Goal: Task Accomplishment & Management: Complete application form

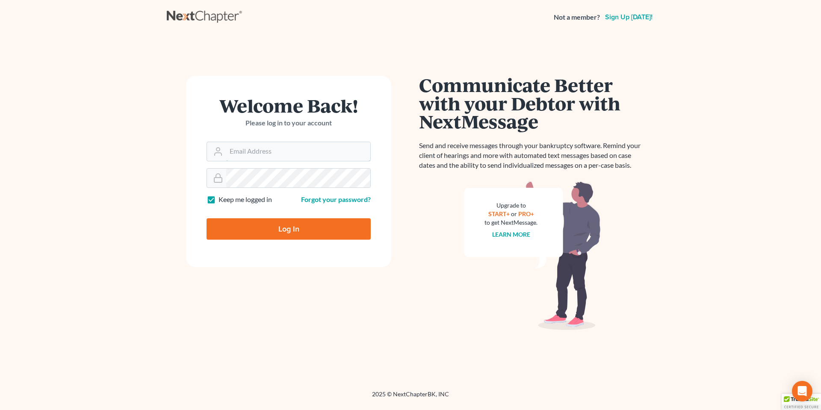
type input "[EMAIL_ADDRESS][PERSON_NAME][DOMAIN_NAME]"
click at [288, 227] on input "Log In" at bounding box center [288, 228] width 164 height 21
type input "Thinking..."
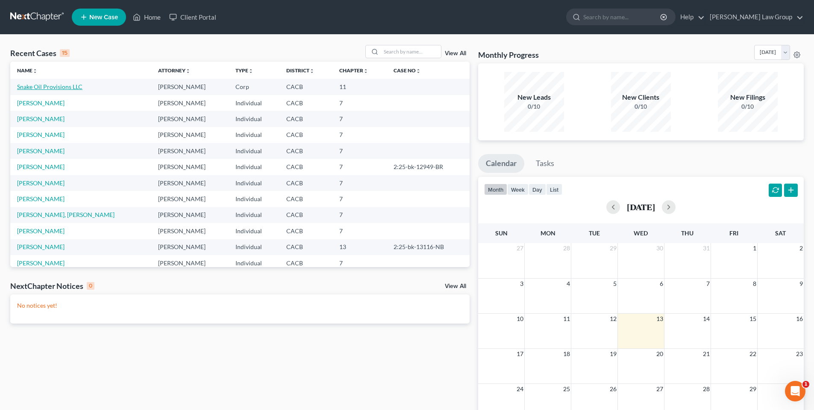
click at [46, 85] on link "Snake Oil Provisions LLC" at bounding box center [49, 86] width 65 height 7
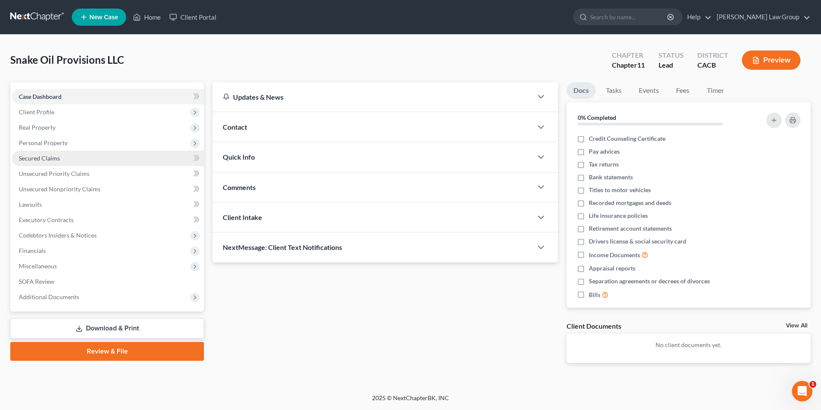
click at [55, 160] on span "Secured Claims" at bounding box center [39, 157] width 41 height 7
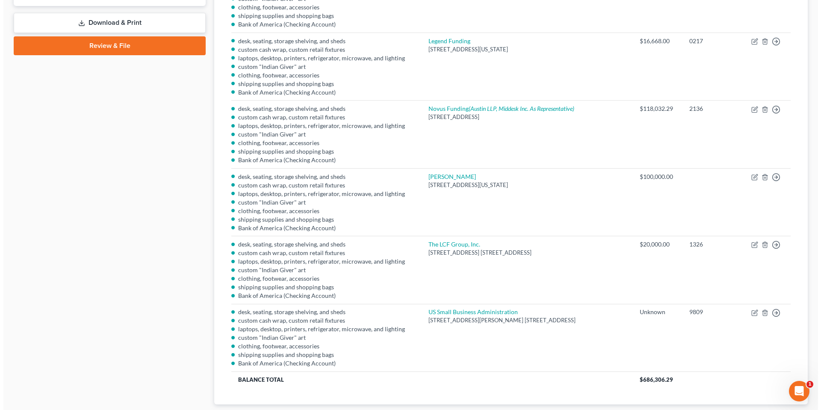
scroll to position [307, 0]
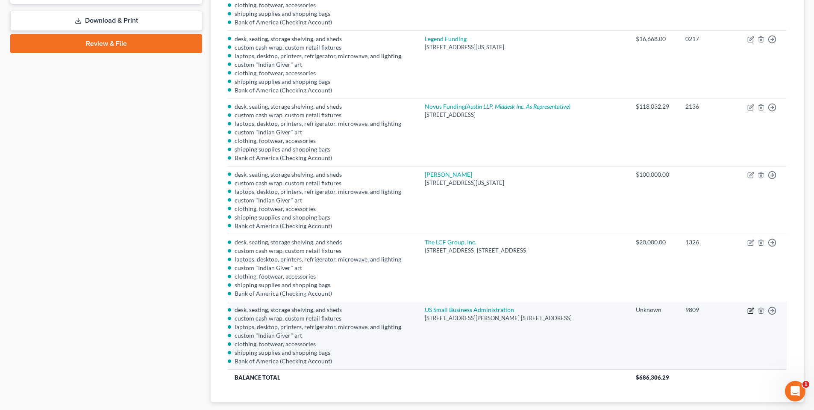
click at [751, 310] on icon "button" at bounding box center [751, 310] width 7 height 7
select select "45"
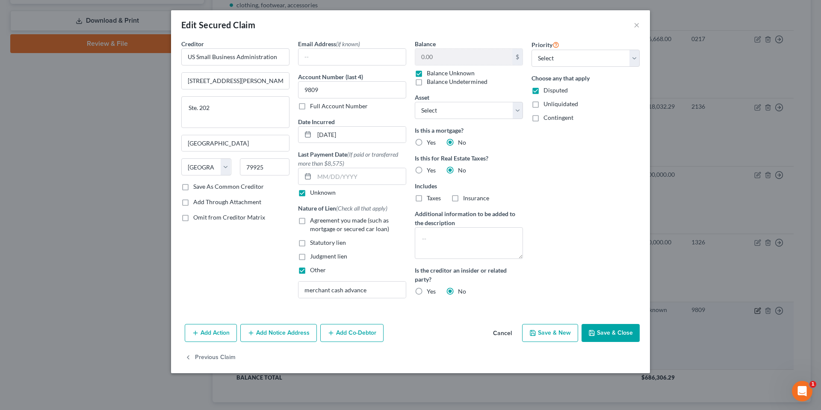
select select "2749970"
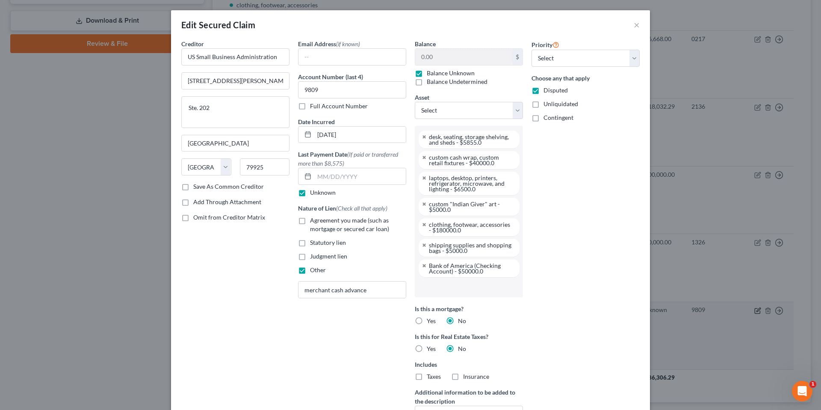
scroll to position [46, 0]
drag, startPoint x: 416, startPoint y: 73, endPoint x: 432, endPoint y: 65, distance: 18.5
click at [427, 72] on label "Balance Unknown" at bounding box center [451, 73] width 48 height 9
click at [430, 72] on input "Balance Unknown" at bounding box center [433, 72] width 6 height 6
checkbox input "false"
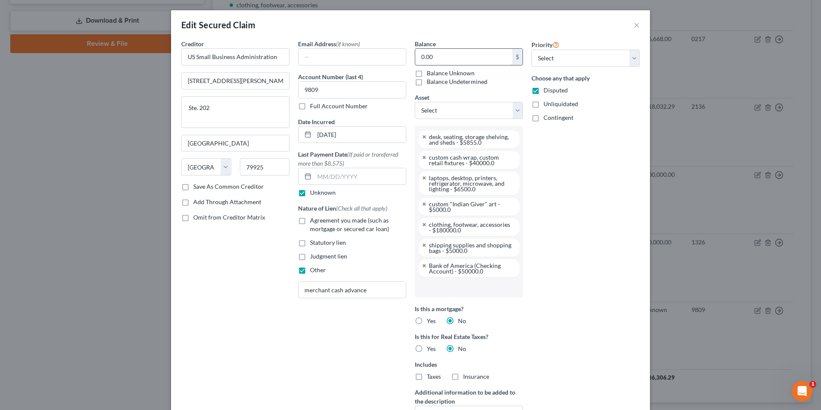
drag, startPoint x: 438, startPoint y: 62, endPoint x: 498, endPoint y: 48, distance: 61.4
click at [451, 58] on input "0.00" at bounding box center [463, 57] width 97 height 16
type input "179,109.25"
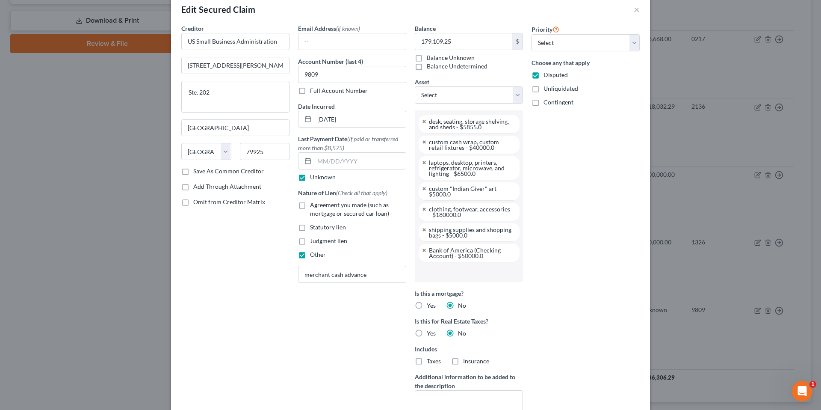
scroll to position [0, 0]
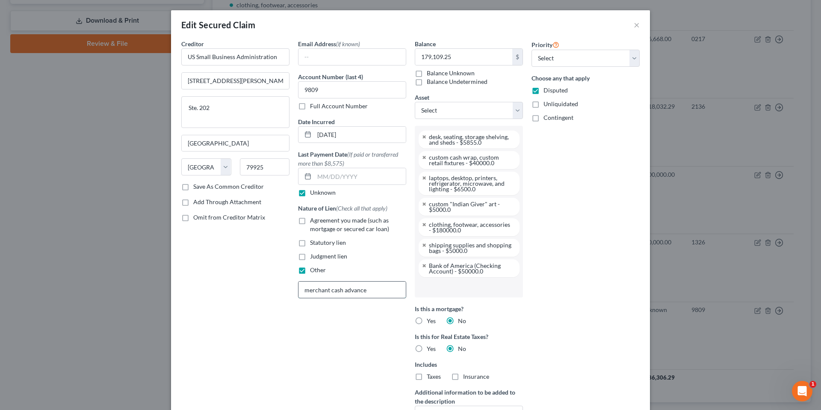
click at [365, 292] on input "merchant cash advance" at bounding box center [351, 289] width 107 height 16
type input "m"
type input "SBA Loan"
click at [338, 91] on input "9809" at bounding box center [352, 89] width 108 height 17
type input "9"
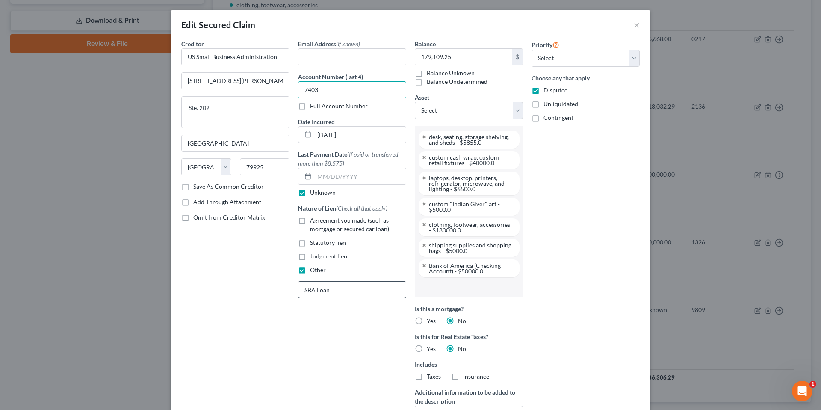
type input "7403"
click at [342, 289] on input "SBA Loan" at bounding box center [351, 289] width 107 height 16
type input "SBA Loan Disaster COV-ID-19 Economic Injury"
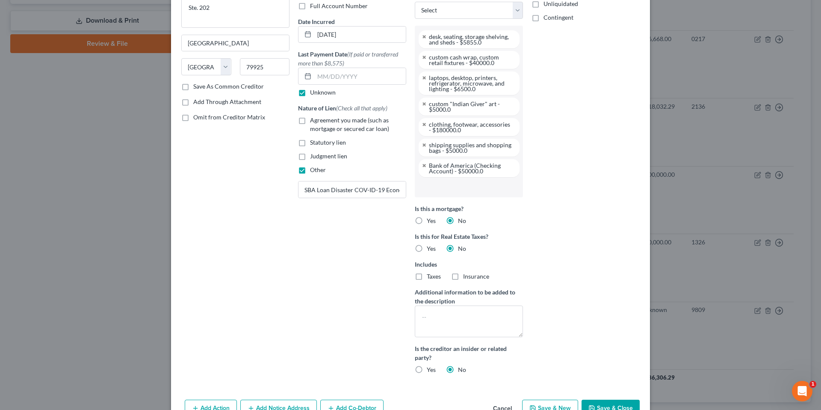
scroll to position [149, 0]
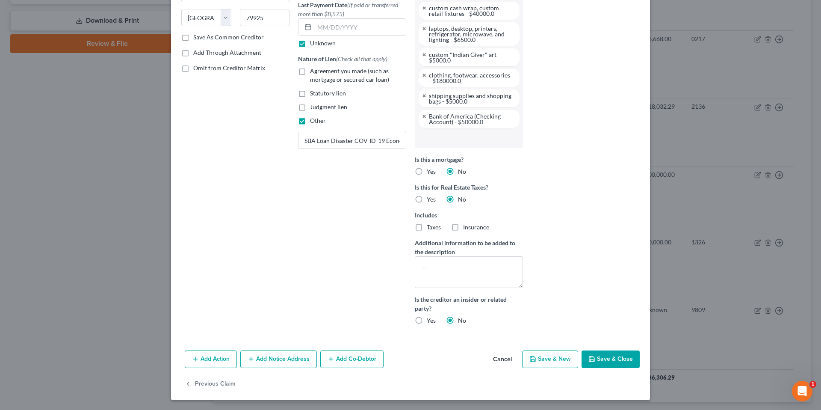
click at [607, 359] on button "Save & Close" at bounding box center [610, 359] width 58 height 18
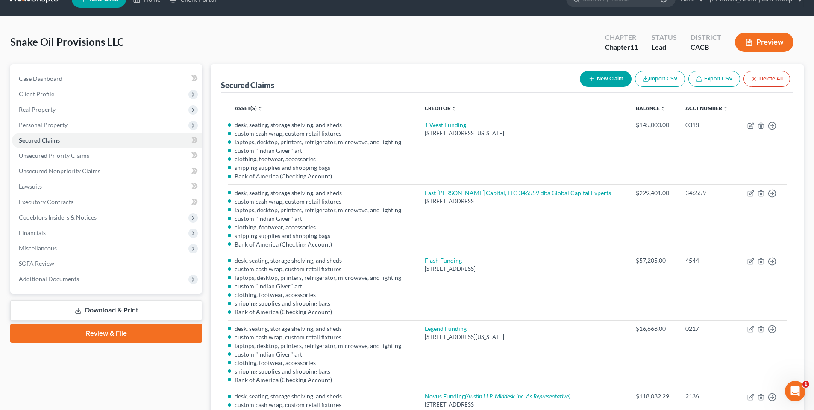
scroll to position [0, 0]
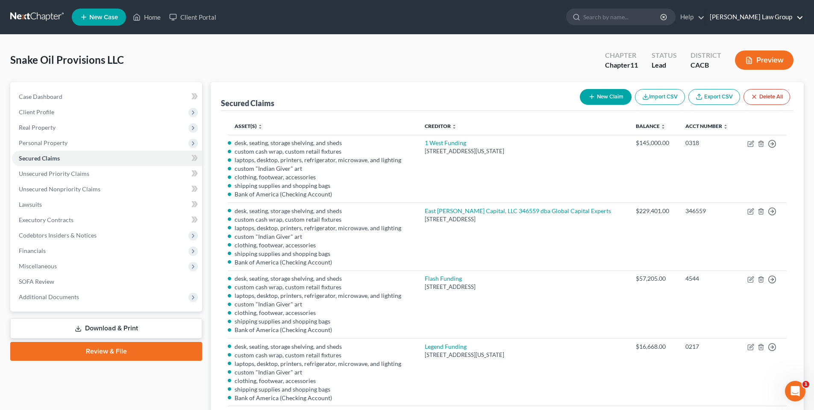
click at [758, 18] on link "[PERSON_NAME] Law Group" at bounding box center [755, 16] width 98 height 15
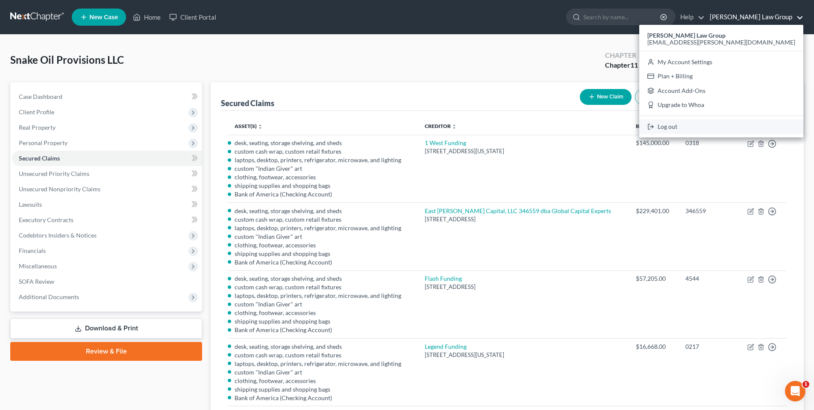
drag, startPoint x: 725, startPoint y: 128, endPoint x: 718, endPoint y: 122, distance: 8.8
click at [725, 127] on link "Log out" at bounding box center [722, 126] width 164 height 15
